Goal: Task Accomplishment & Management: Use online tool/utility

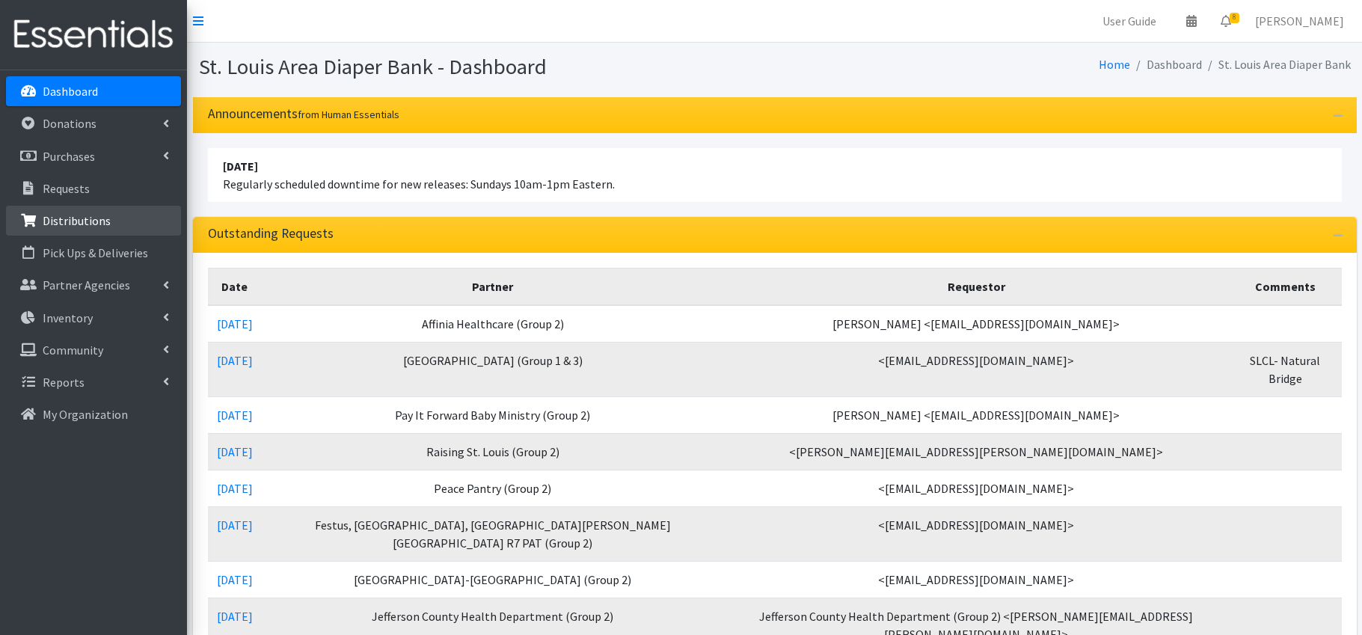
click at [105, 228] on link "Distributions" at bounding box center [93, 221] width 175 height 30
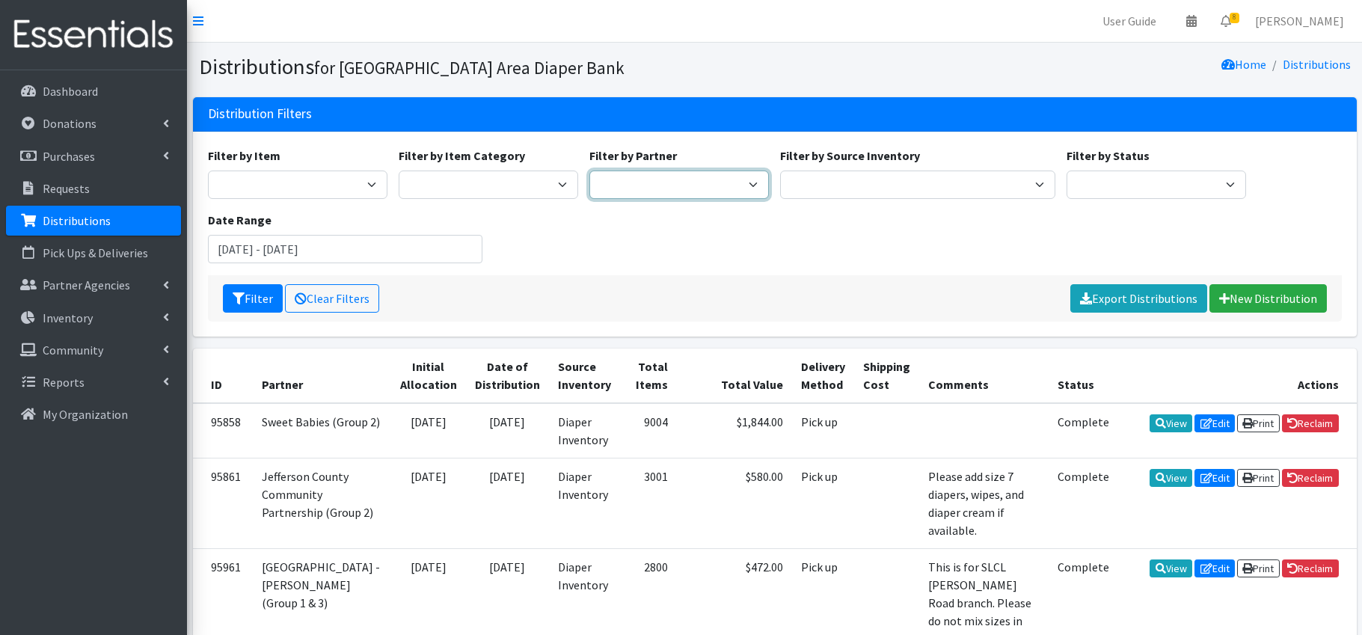
click at [667, 186] on select "Affinia Healthcare (Group 2) Annie Malone (Group 1) Assistance League of St. Lo…" at bounding box center [678, 184] width 179 height 28
select select "679"
click at [262, 301] on button "Filter" at bounding box center [253, 298] width 60 height 28
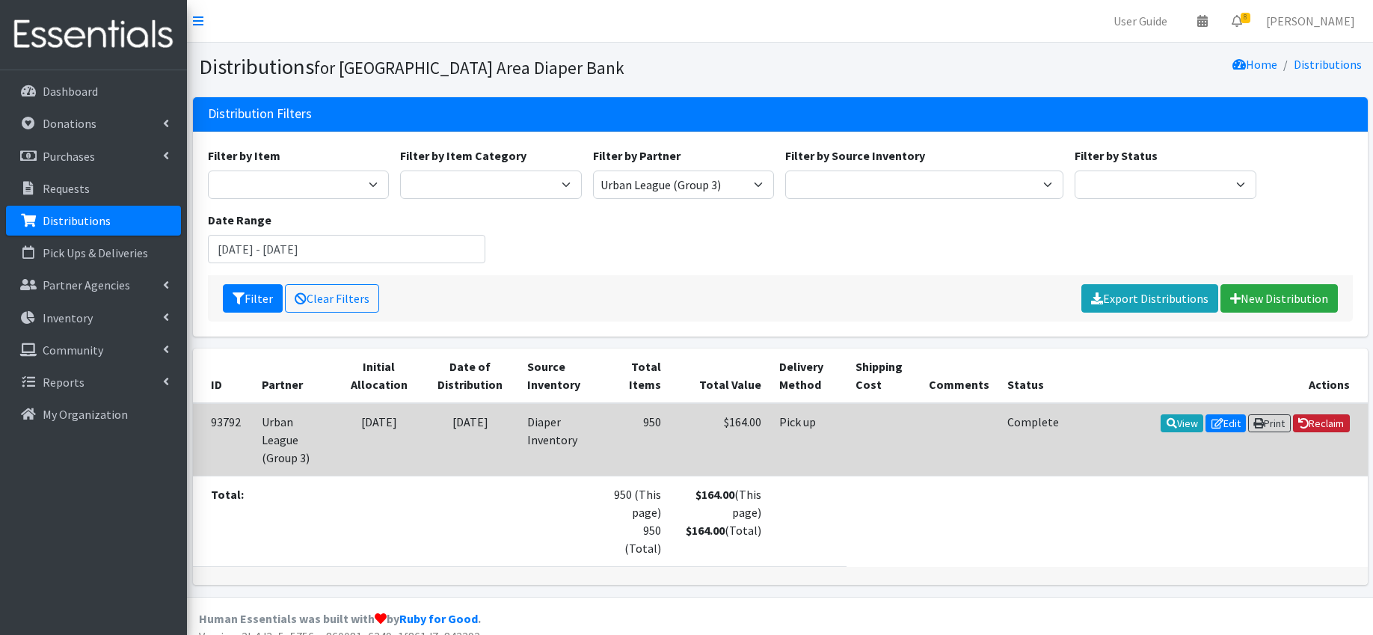
click at [1329, 421] on link "Reclaim" at bounding box center [1321, 423] width 57 height 18
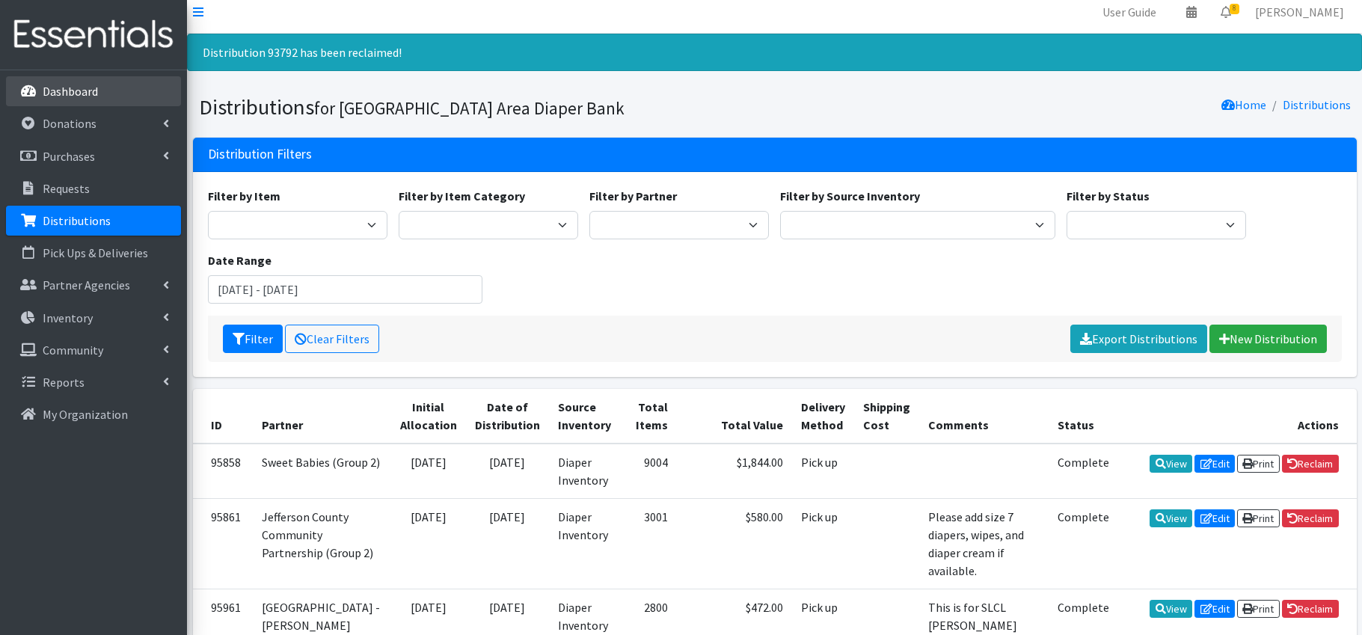
scroll to position [19, 0]
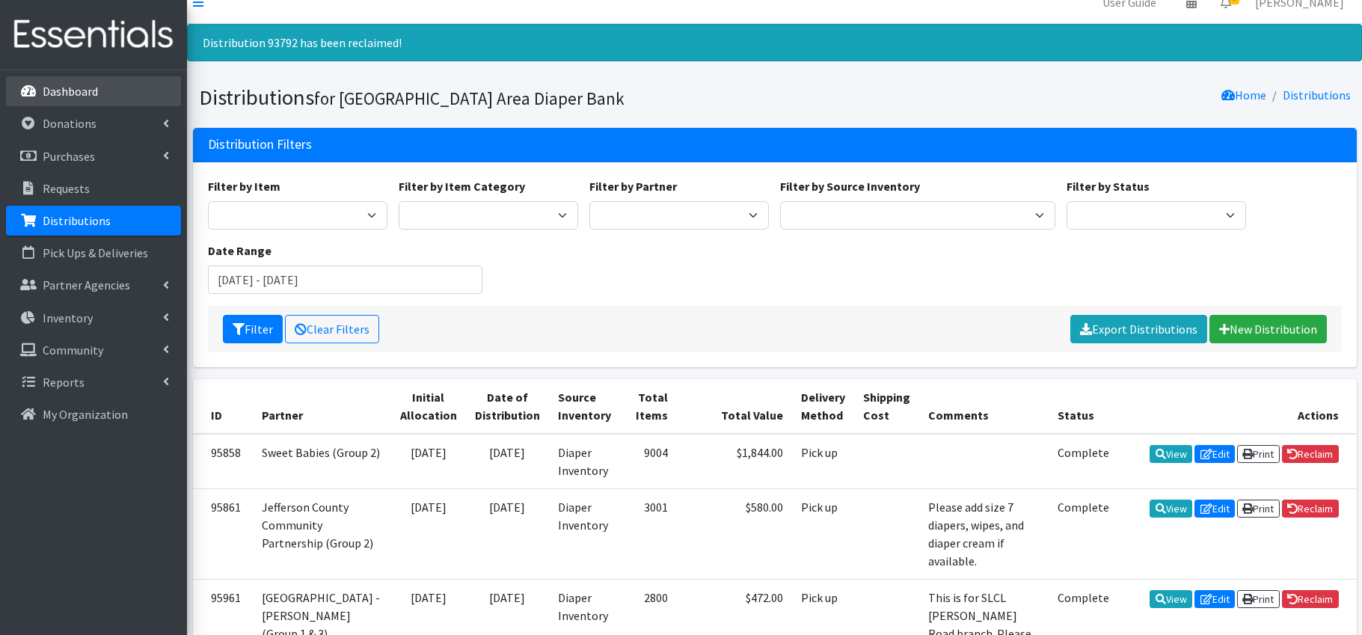
click at [83, 99] on p "Dashboard" at bounding box center [70, 91] width 55 height 15
